Goal: Transaction & Acquisition: Purchase product/service

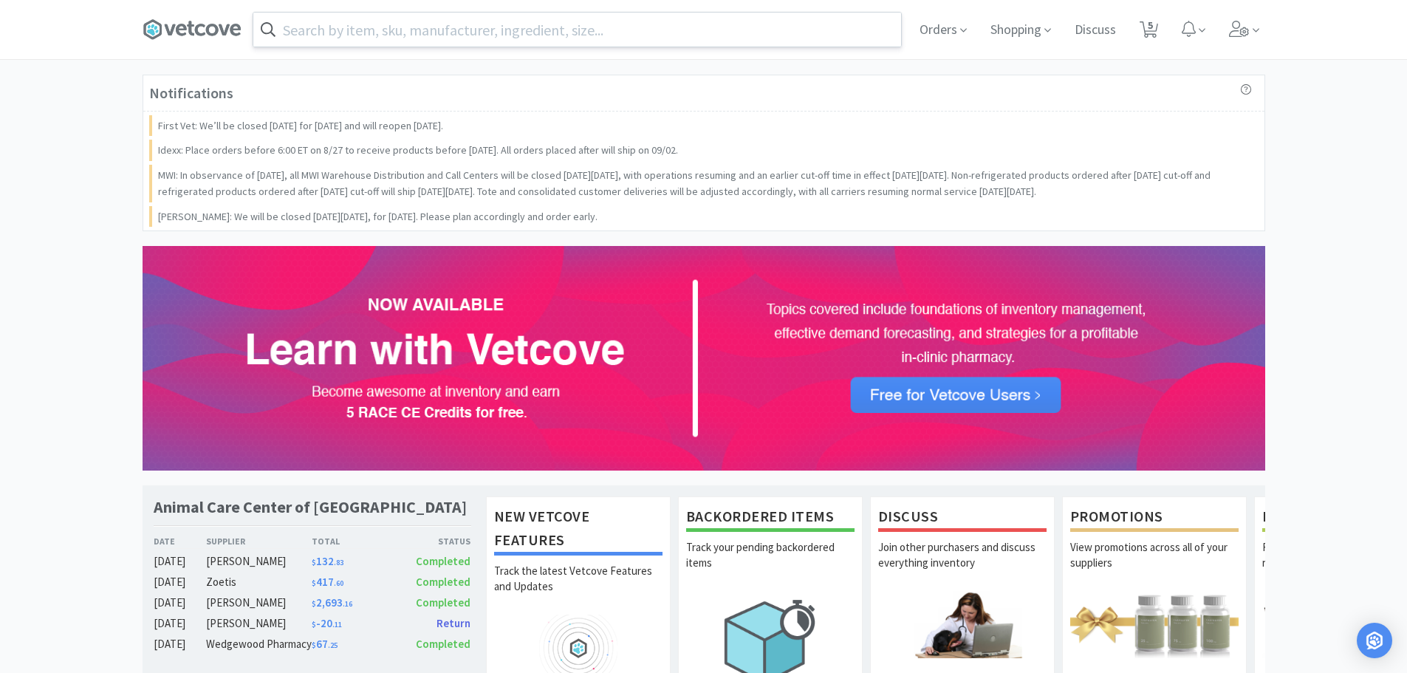
click at [585, 28] on input "text" at bounding box center [577, 30] width 648 height 34
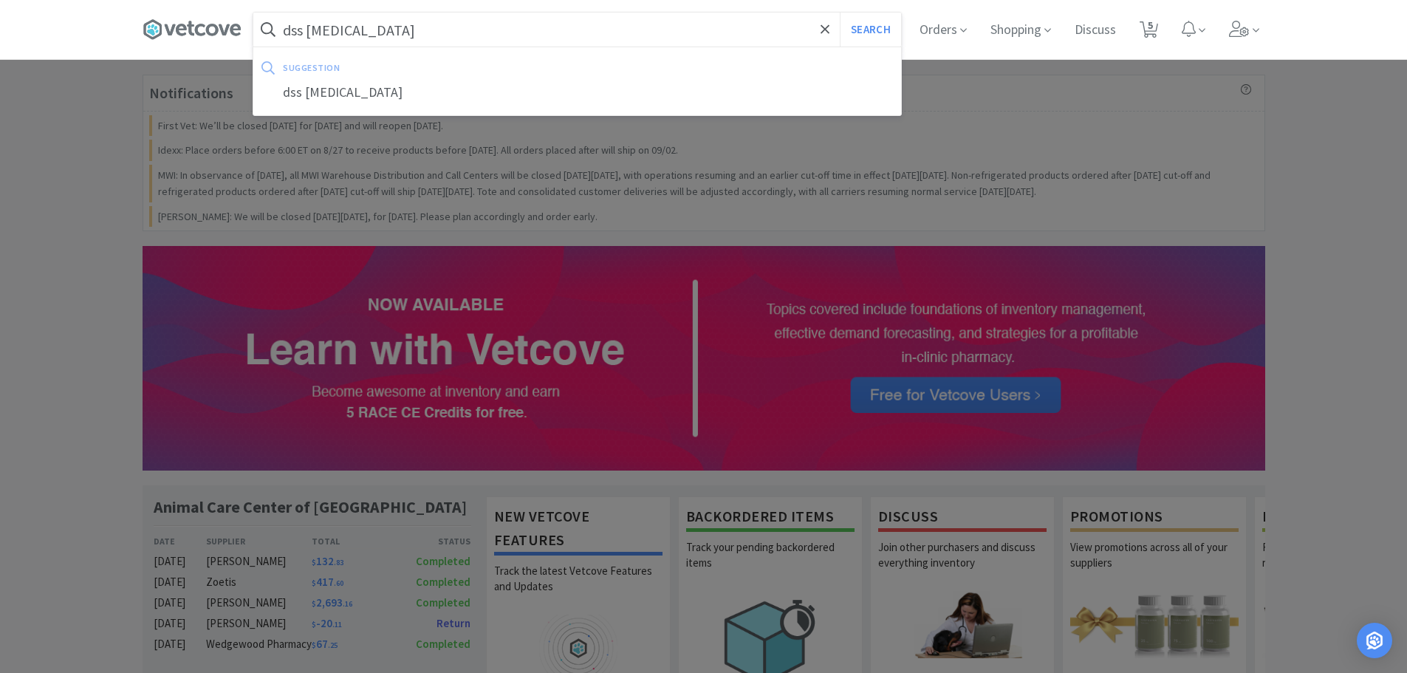
type input "dss [MEDICAL_DATA]"
click at [840, 13] on button "Search" at bounding box center [870, 30] width 61 height 34
select select "1"
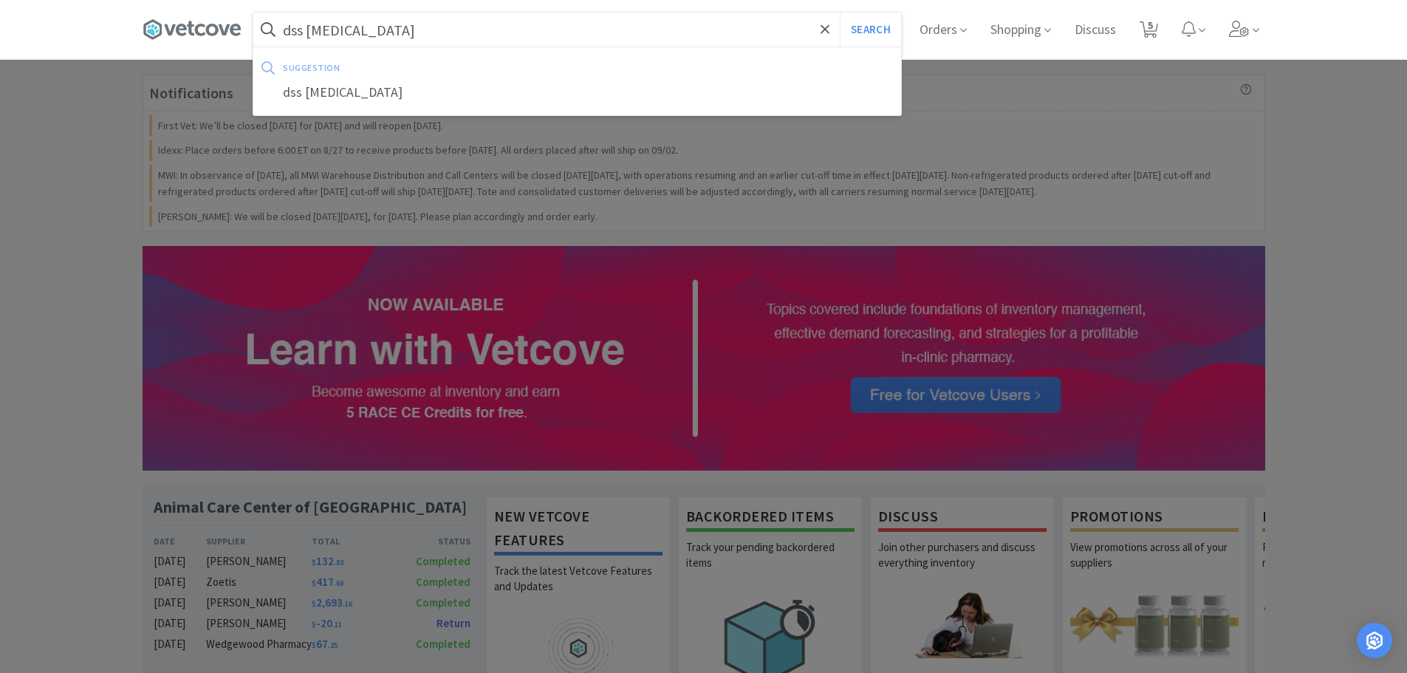
select select "1"
select select "2"
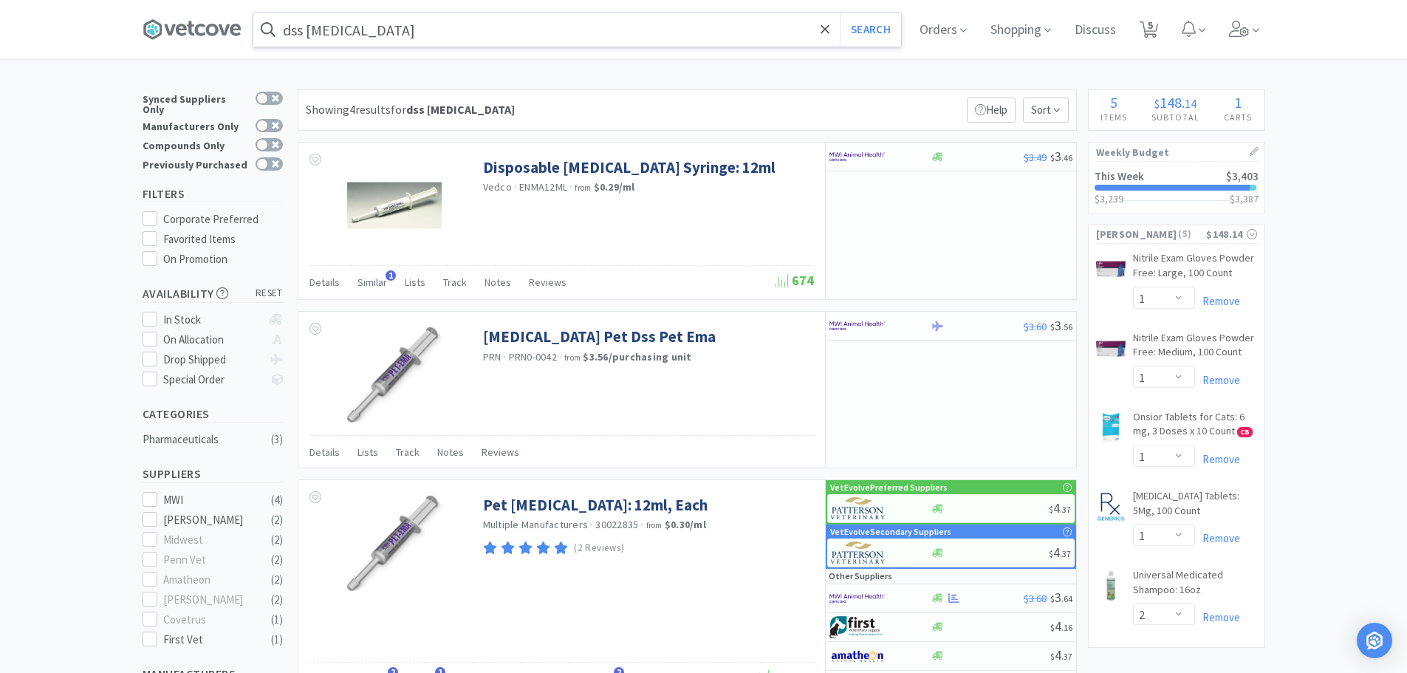
click at [413, 18] on input "dss [MEDICAL_DATA]" at bounding box center [577, 30] width 648 height 34
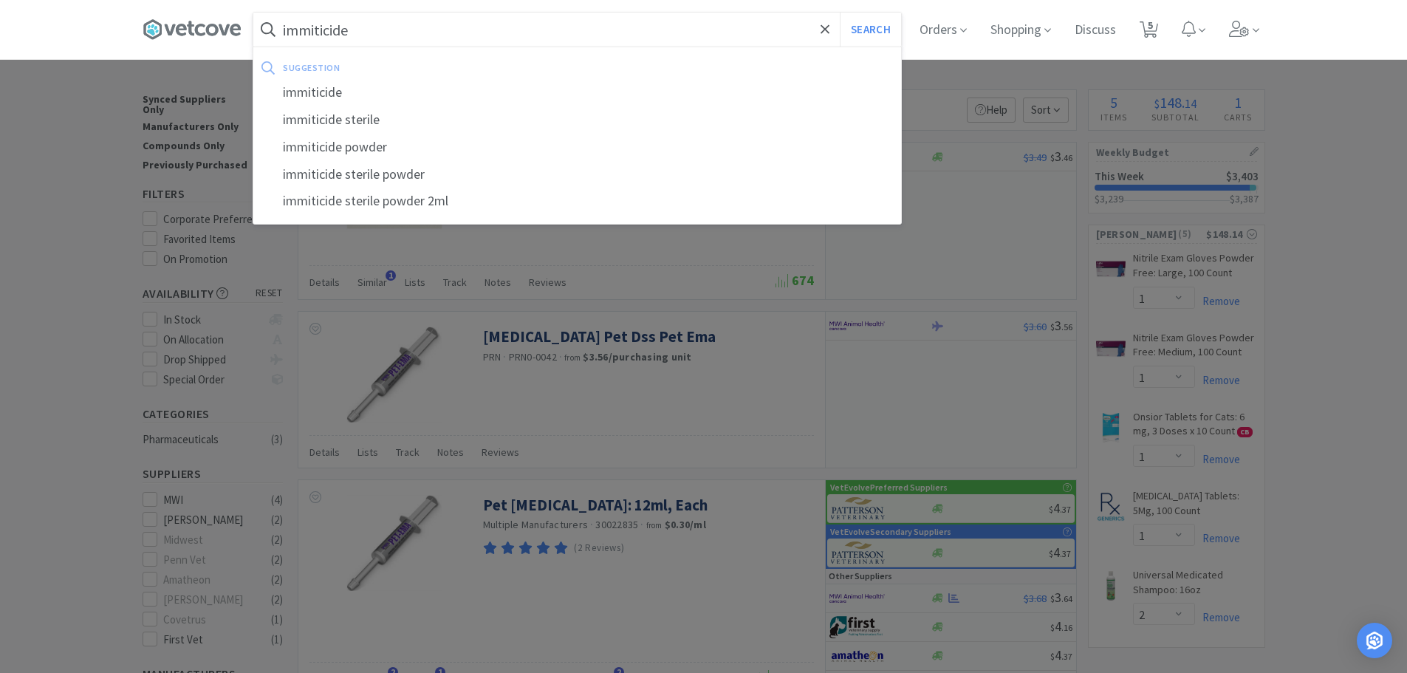
type input "immiticide"
click at [840, 13] on button "Search" at bounding box center [870, 30] width 61 height 34
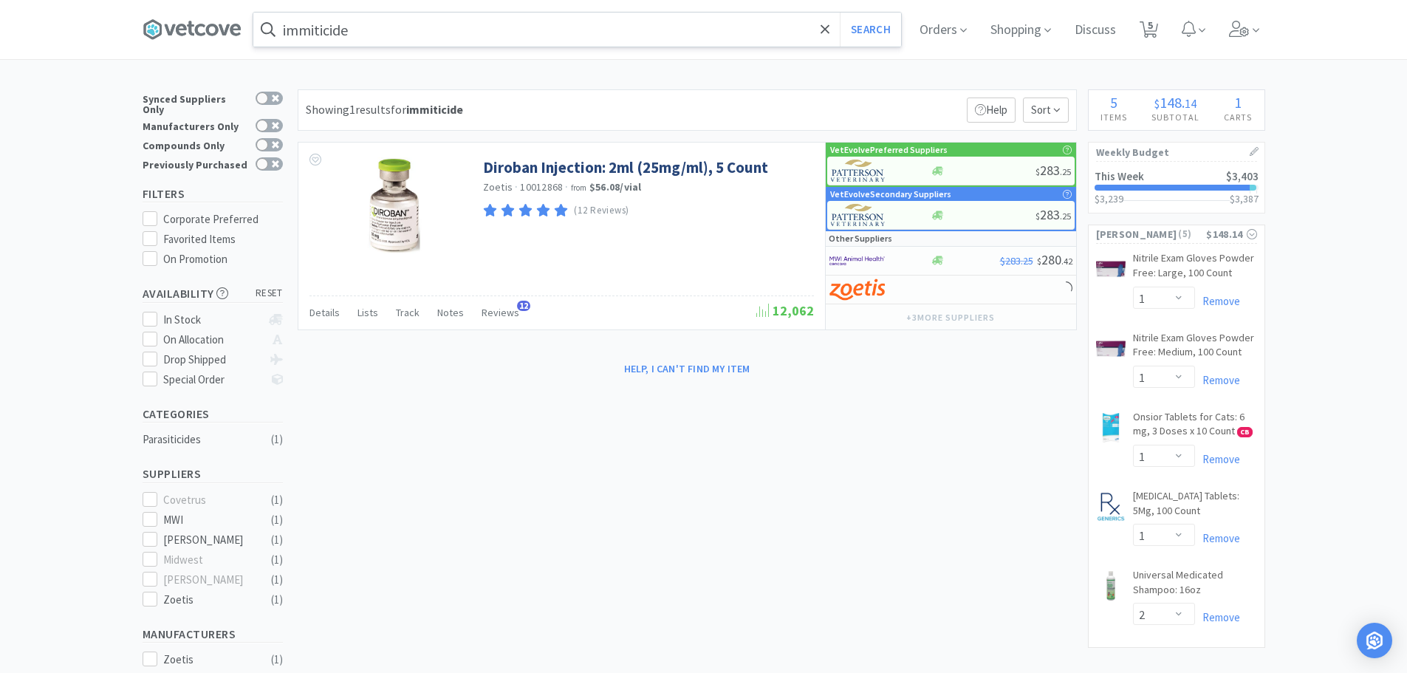
click at [366, 21] on input "immiticide" at bounding box center [577, 30] width 648 height 34
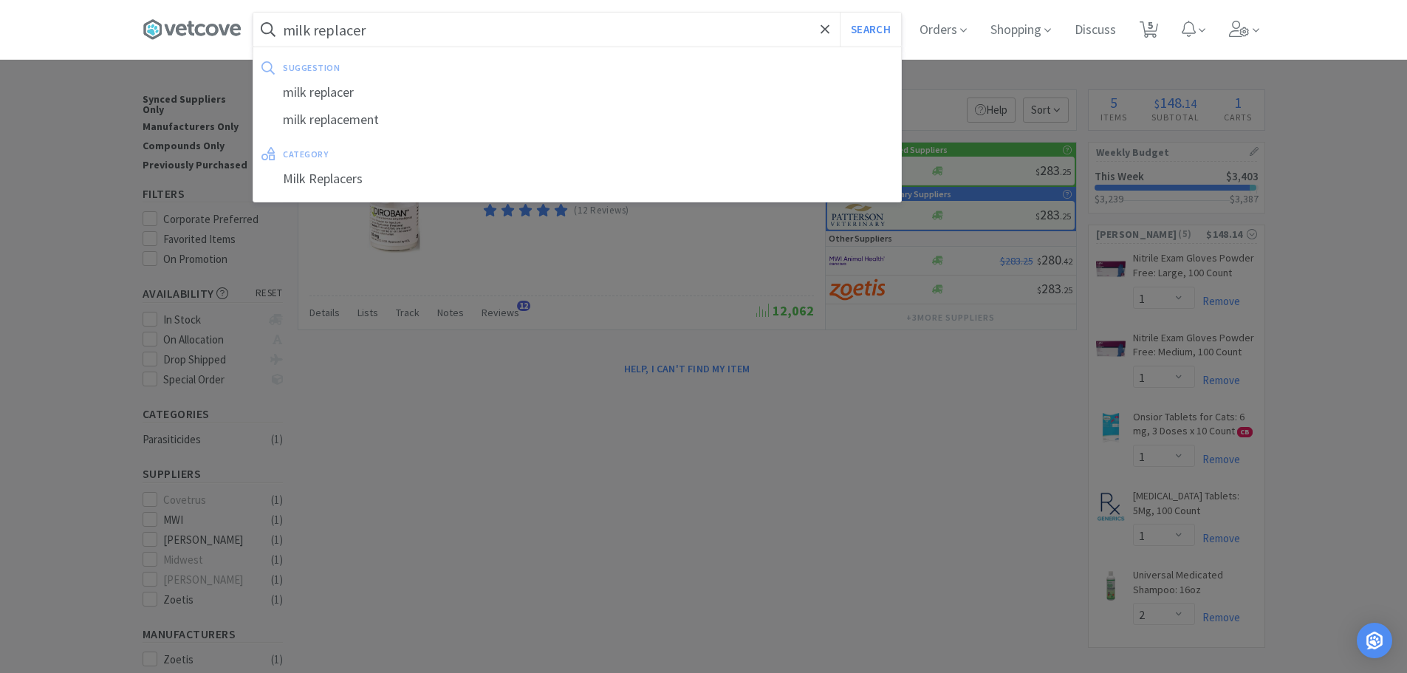
click at [840, 13] on button "Search" at bounding box center [870, 30] width 61 height 34
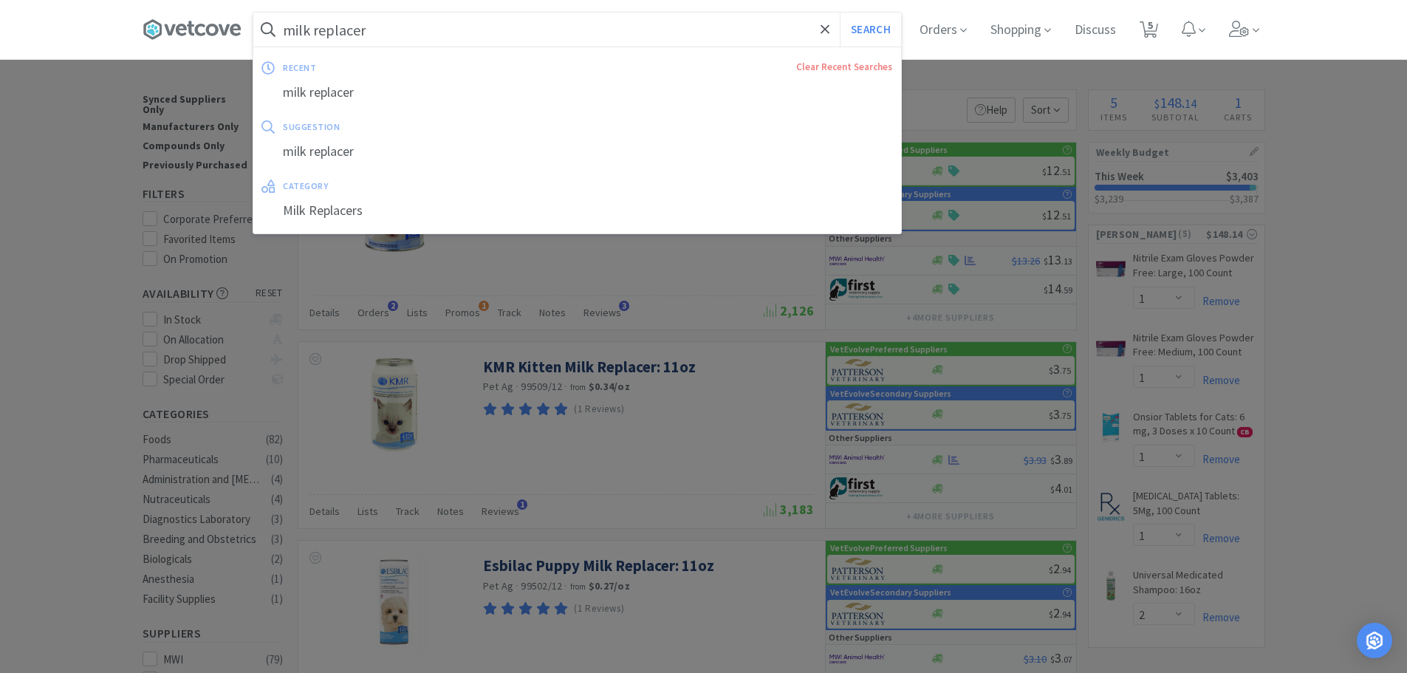
click at [394, 38] on input "milk replacer" at bounding box center [577, 30] width 648 height 34
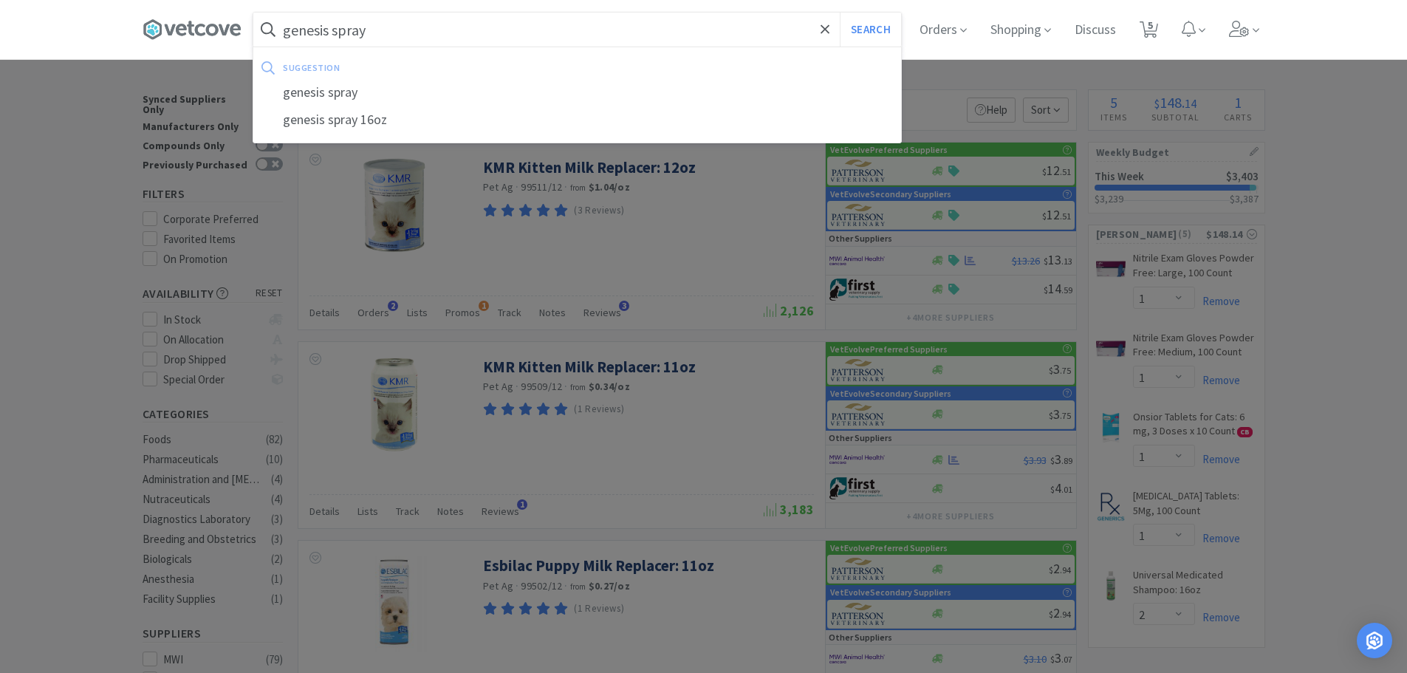
type input "genesis spray"
click at [840, 13] on button "Search" at bounding box center [870, 30] width 61 height 34
